Goal: Register for event/course

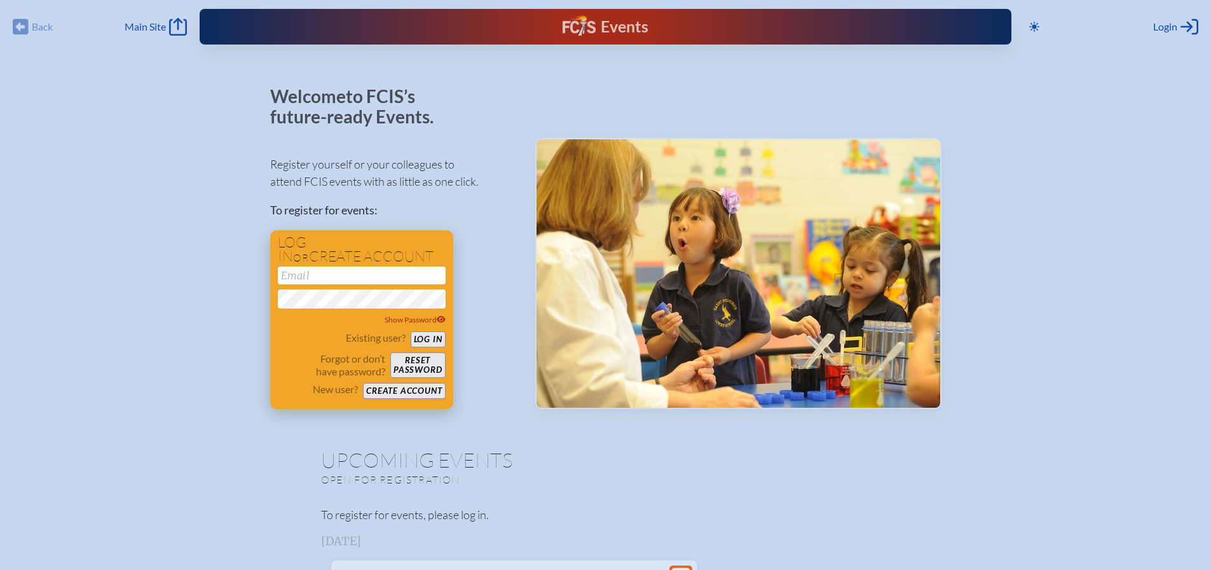
type input "[EMAIL_ADDRESS][DOMAIN_NAME]"
click at [426, 337] on button "Log in" at bounding box center [428, 339] width 35 height 16
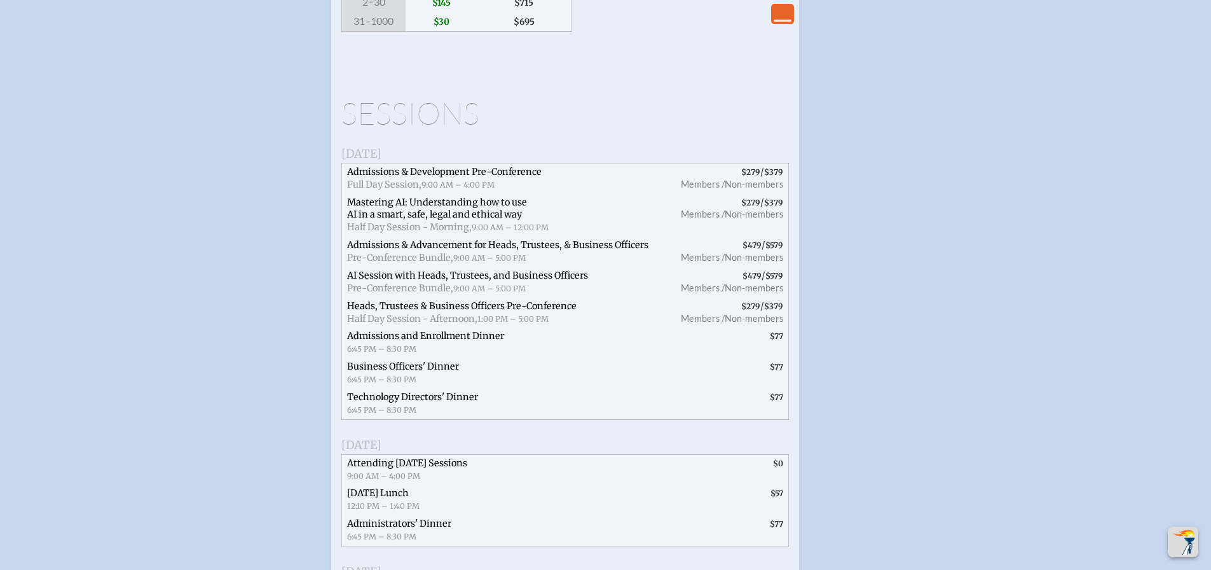
scroll to position [1653, 0]
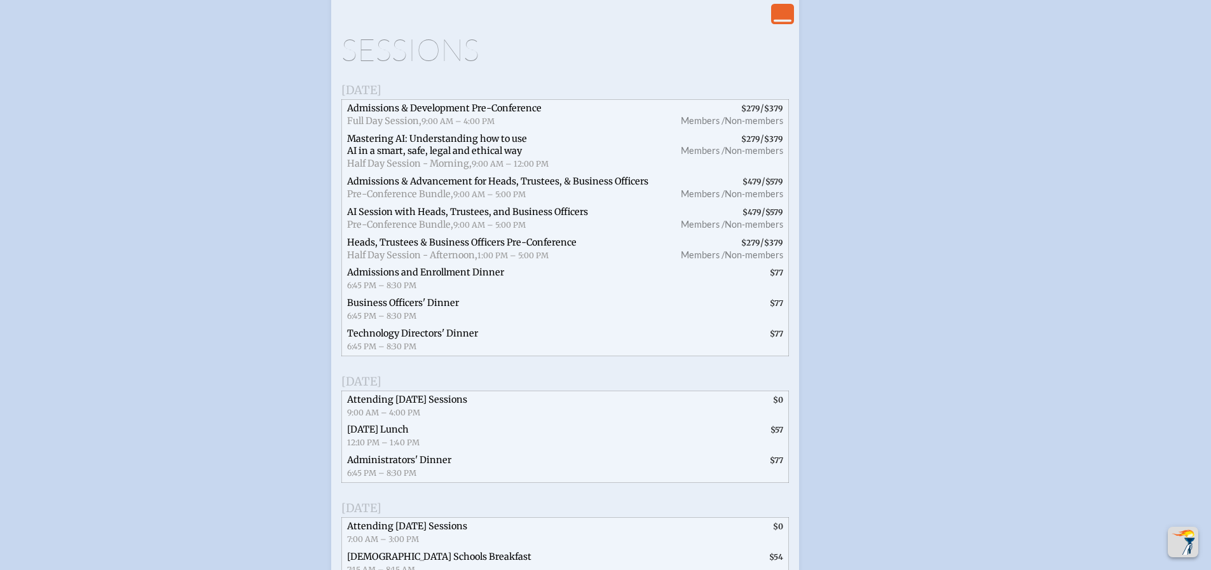
click at [451, 405] on span "Attending [DATE] Sessions" at bounding box center [407, 399] width 120 height 11
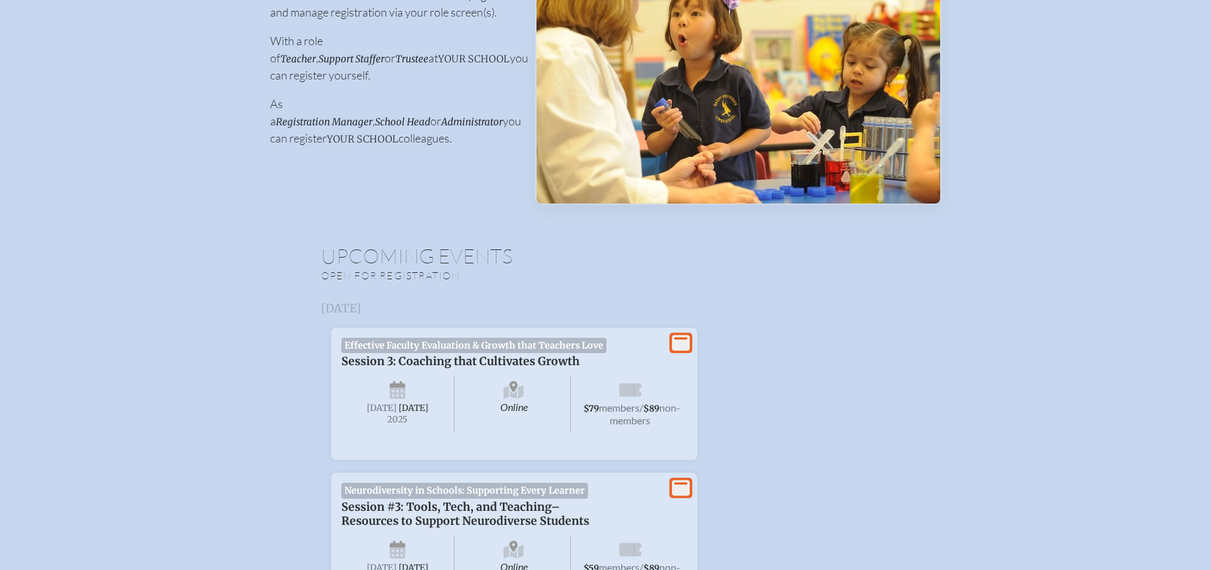
scroll to position [0, 0]
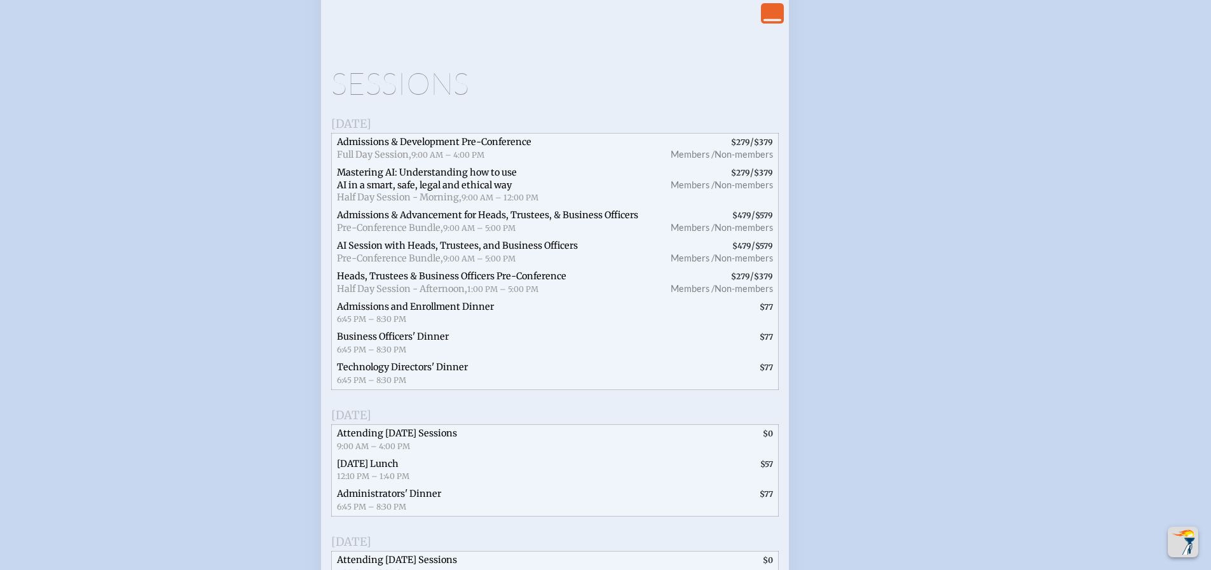
scroll to position [1653, 0]
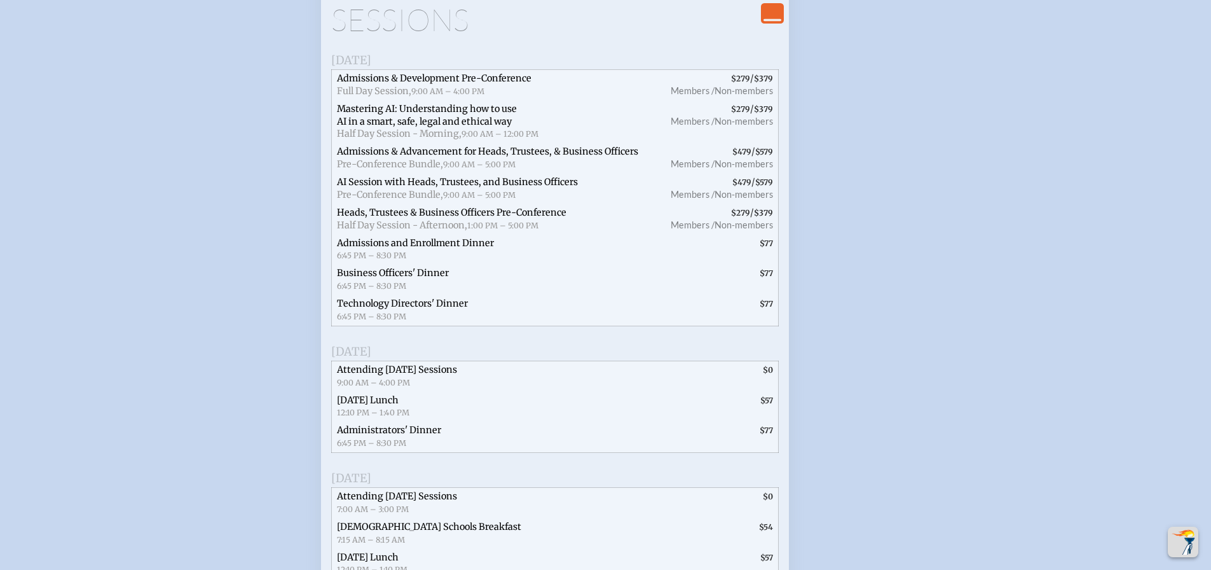
click at [453, 375] on span "Attending [DATE] Sessions" at bounding box center [397, 369] width 120 height 11
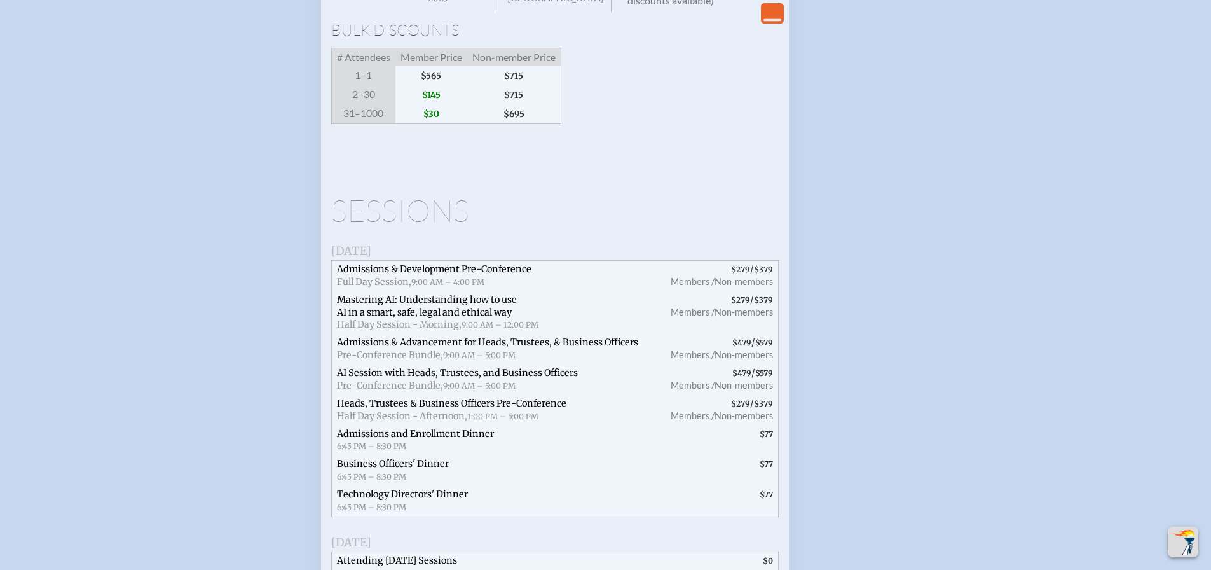
scroll to position [1399, 0]
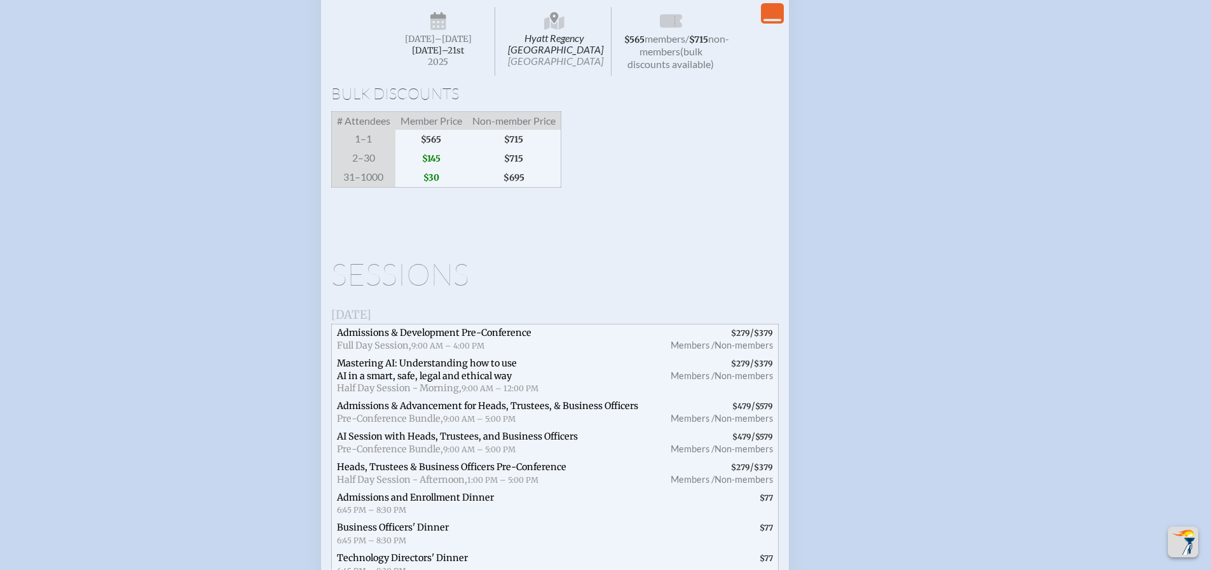
click at [772, 8] on icon "View Less" at bounding box center [773, 13] width 18 height 18
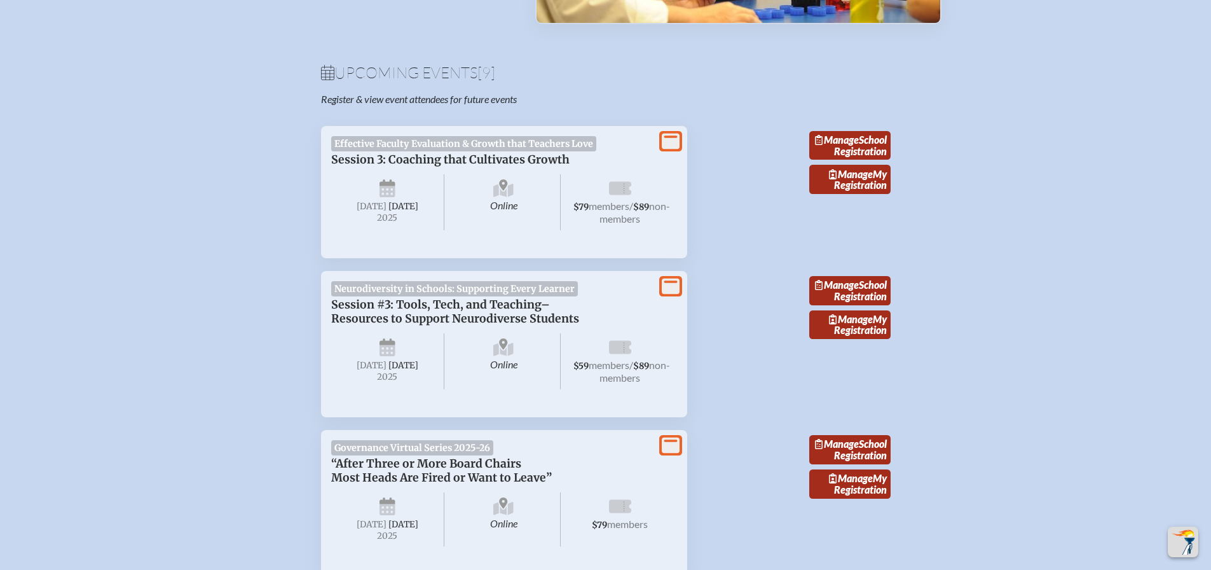
scroll to position [0, 0]
